Goal: Find specific page/section: Find specific page/section

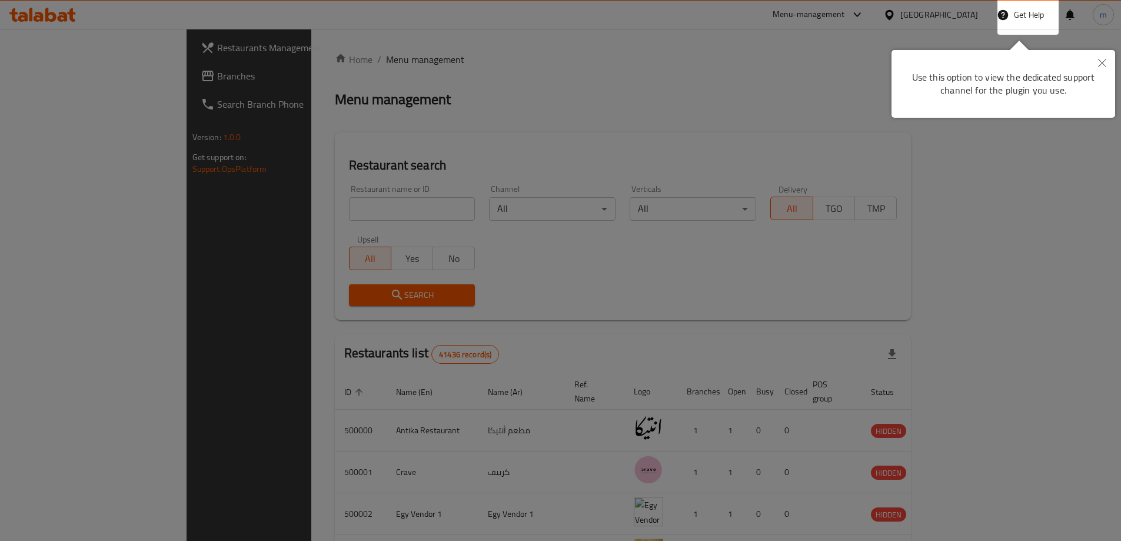
click at [738, 42] on div at bounding box center [560, 270] width 1121 height 541
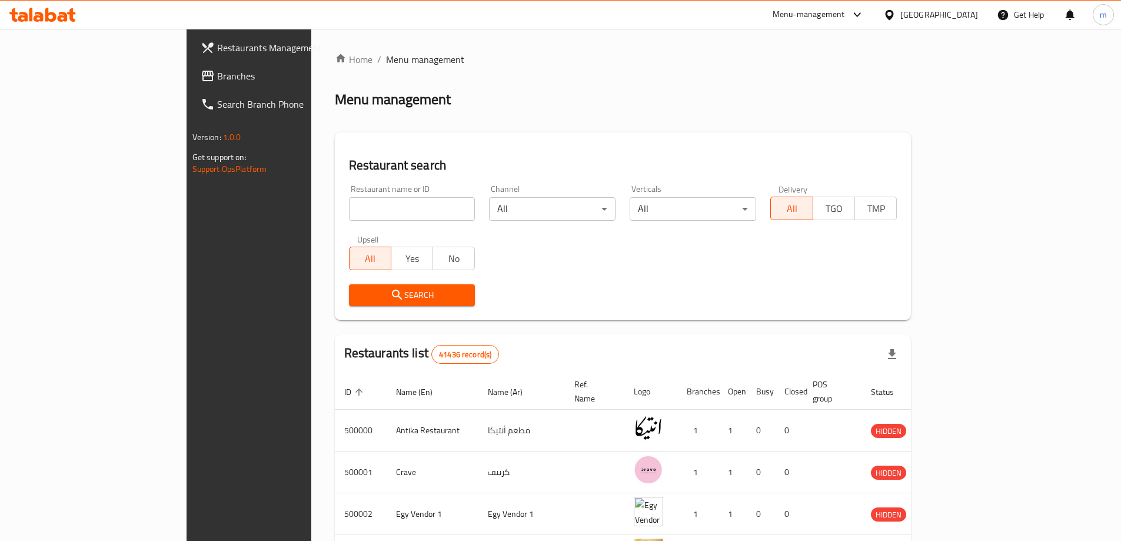
click at [937, 9] on div "[GEOGRAPHIC_DATA]" at bounding box center [931, 15] width 114 height 28
click at [893, 15] on icon at bounding box center [889, 14] width 8 height 10
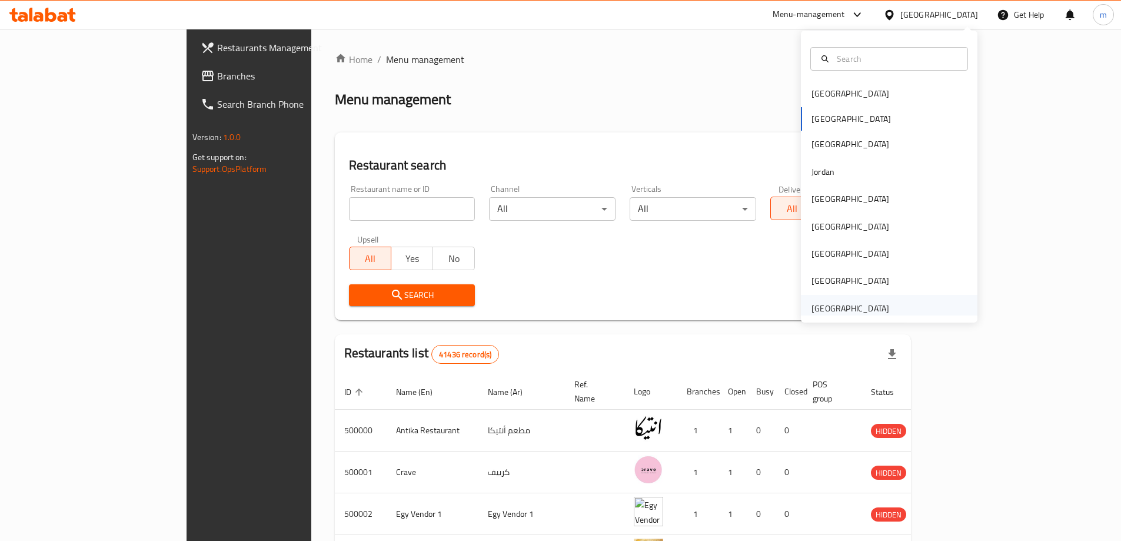
click at [853, 304] on div "[GEOGRAPHIC_DATA]" at bounding box center [850, 308] width 78 height 13
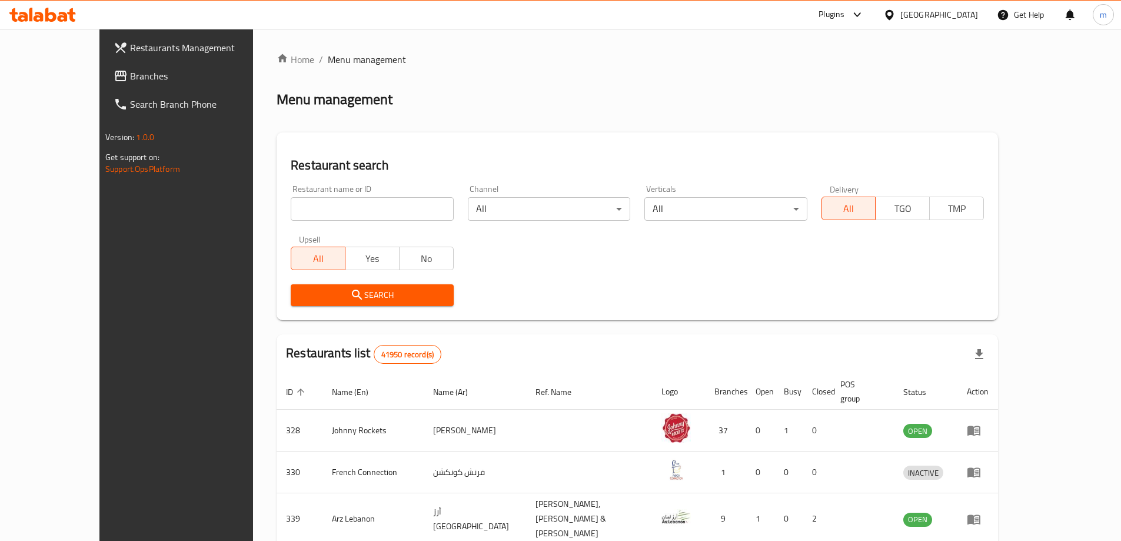
click at [130, 73] on span "Branches" at bounding box center [203, 76] width 147 height 14
